Goal: Register for event/course

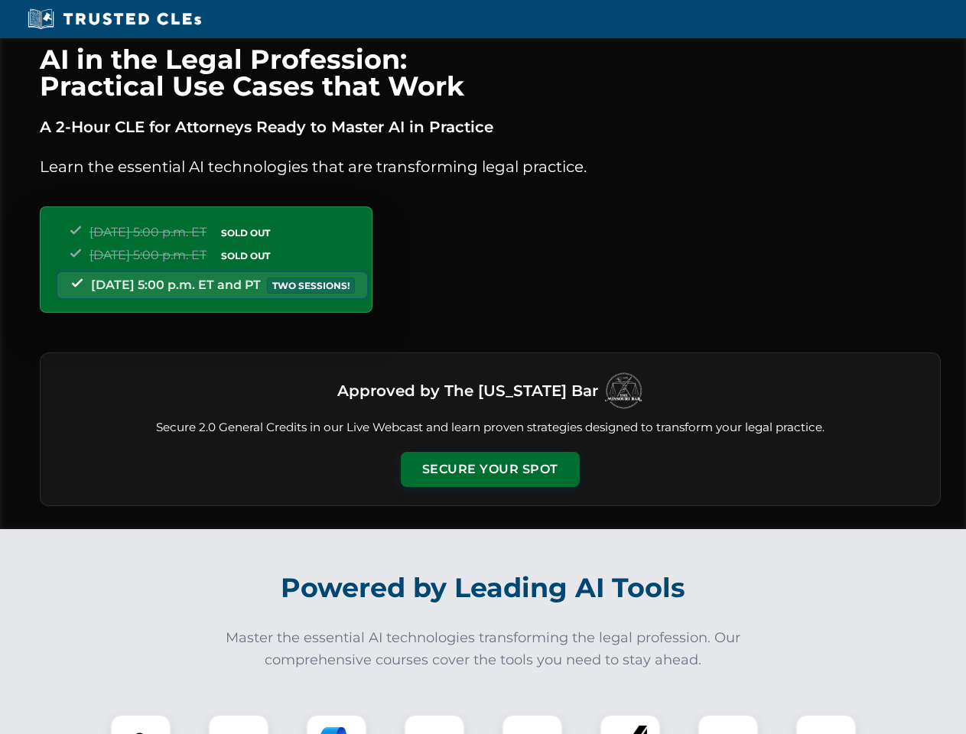
click at [489, 469] on button "Secure Your Spot" at bounding box center [490, 469] width 179 height 35
click at [141, 724] on img at bounding box center [141, 745] width 44 height 44
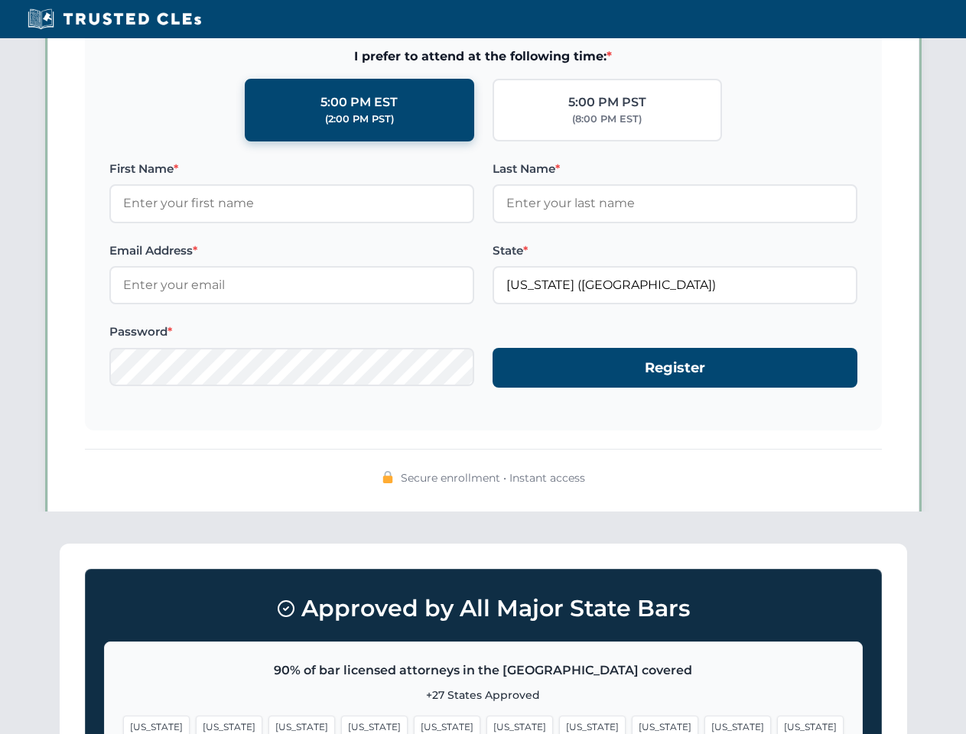
click at [559, 724] on span "[US_STATE]" at bounding box center [592, 727] width 67 height 22
click at [704, 724] on span "[US_STATE]" at bounding box center [737, 727] width 67 height 22
